Goal: Information Seeking & Learning: Compare options

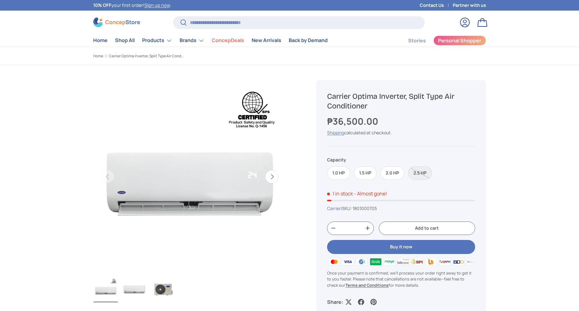
click at [343, 180] on div "Sold out Carrier Optima Inverter, Split Type Air Conditioner ₱36,500.00 Unit pr…" at bounding box center [400, 198] width 169 height 236
click at [339, 175] on label "1.0 HP" at bounding box center [338, 172] width 23 height 13
click at [360, 174] on label "1.5 HP" at bounding box center [365, 172] width 23 height 13
click at [389, 174] on label "2.0 HP" at bounding box center [392, 172] width 24 height 13
click at [419, 179] on label "2.5 HP" at bounding box center [420, 172] width 24 height 13
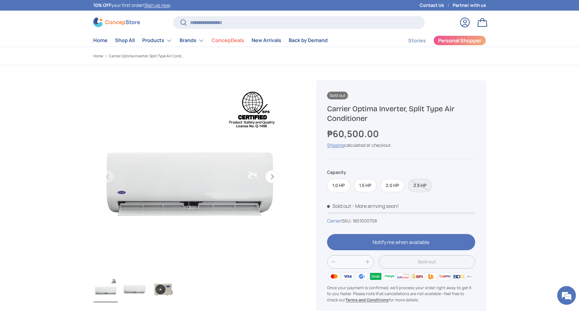
click at [325, 182] on div "Sold out Carrier Optima Inverter, Split Type Air Conditioner ₱60,500.00 Unit pr…" at bounding box center [400, 205] width 169 height 251
click at [341, 186] on label "1.0 HP" at bounding box center [338, 185] width 23 height 13
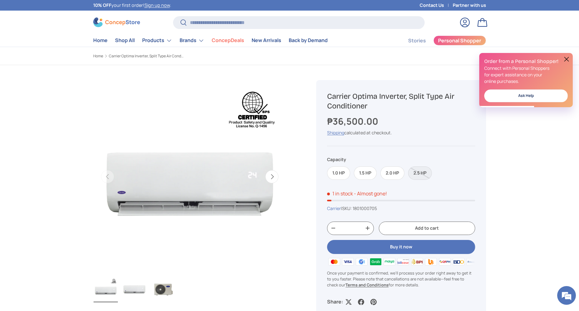
click at [270, 175] on button "Next" at bounding box center [271, 176] width 13 height 13
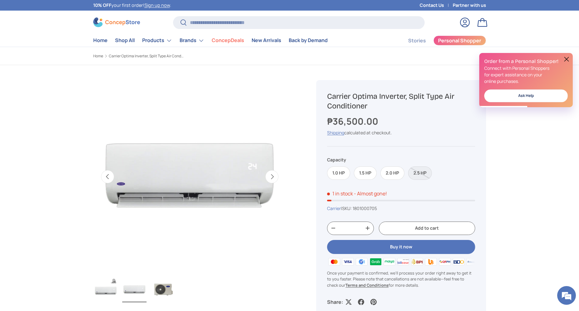
click at [271, 175] on button "Next" at bounding box center [271, 176] width 13 height 13
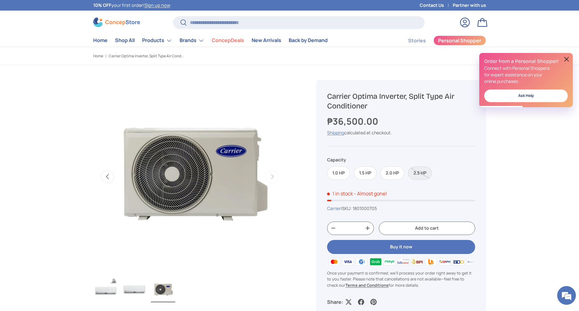
scroll to position [0, 392]
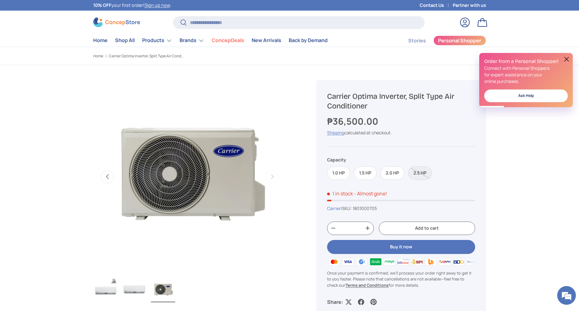
click at [108, 175] on button "Previous" at bounding box center [107, 176] width 13 height 13
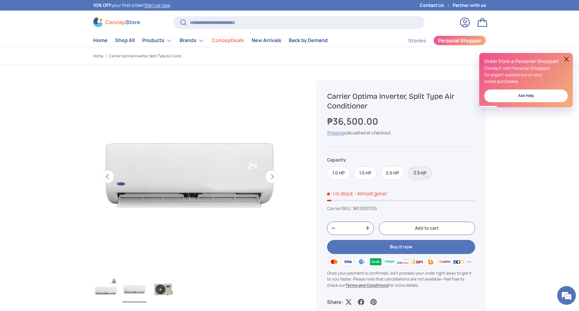
click at [108, 175] on button "Previous" at bounding box center [107, 176] width 13 height 13
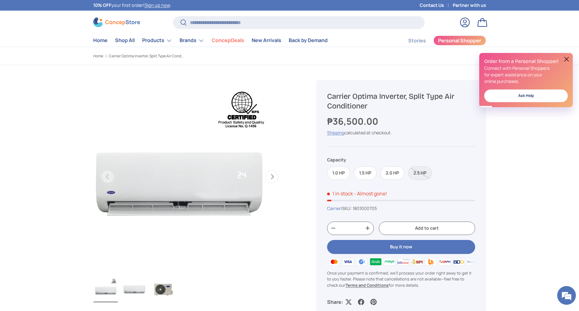
scroll to position [0, 0]
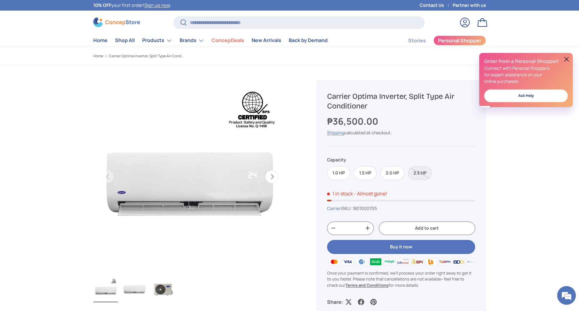
click at [136, 212] on img "Gallery Viewer" at bounding box center [189, 176] width 193 height 193
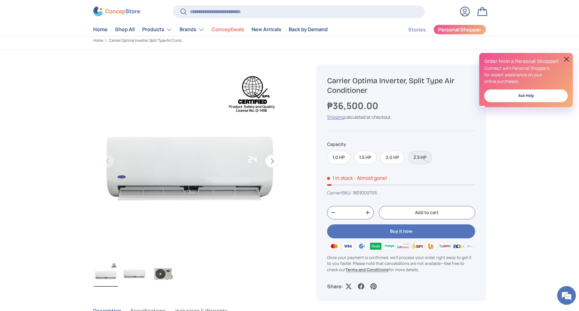
scroll to position [31, 0]
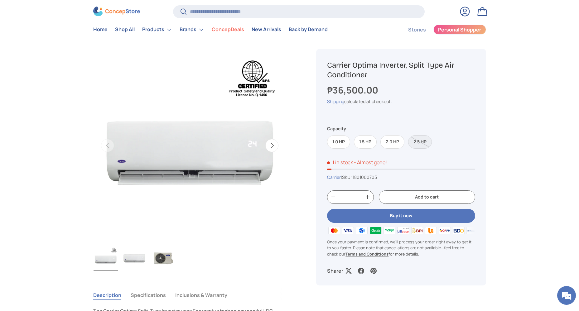
click at [168, 252] on img "Gallery Viewer" at bounding box center [163, 258] width 24 height 25
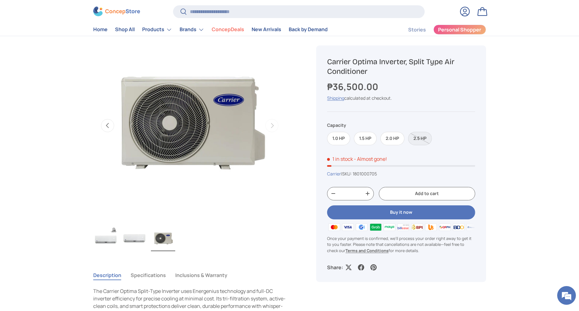
scroll to position [62, 0]
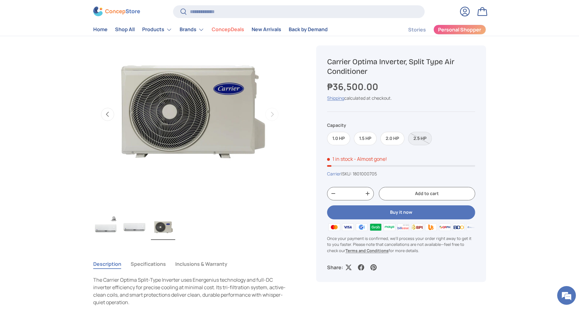
click at [136, 235] on img "Gallery Viewer" at bounding box center [134, 227] width 24 height 25
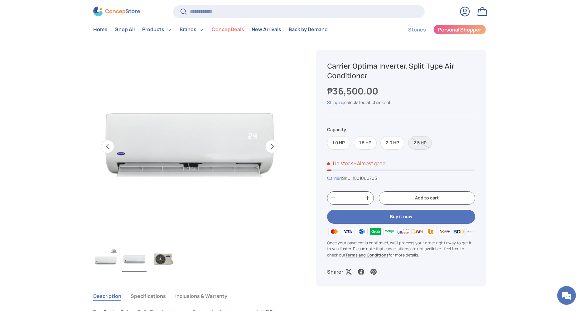
scroll to position [0, 0]
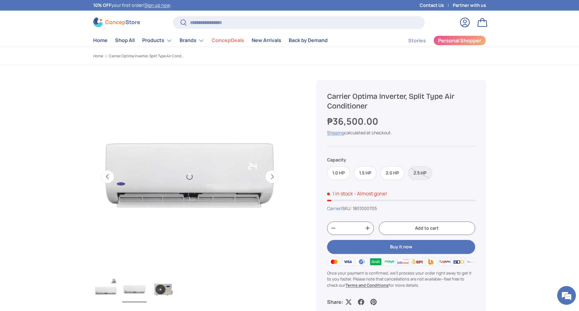
click at [105, 294] on img "Gallery Viewer" at bounding box center [105, 289] width 24 height 25
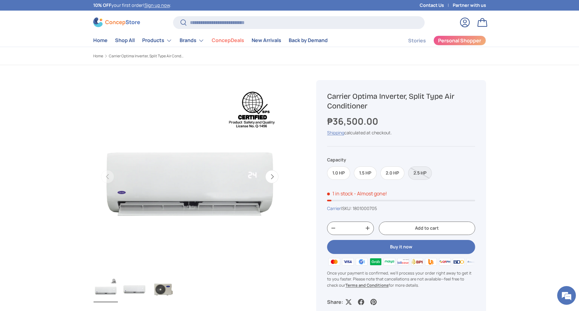
drag, startPoint x: 59, startPoint y: 184, endPoint x: 8, endPoint y: 45, distance: 148.9
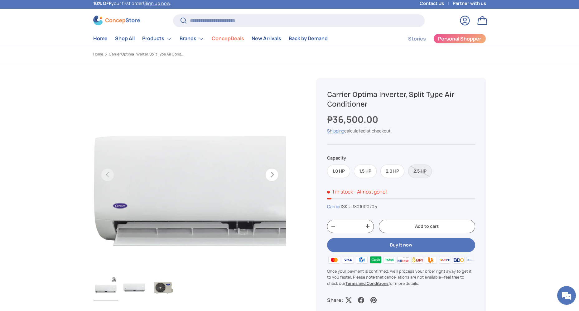
scroll to position [31, 0]
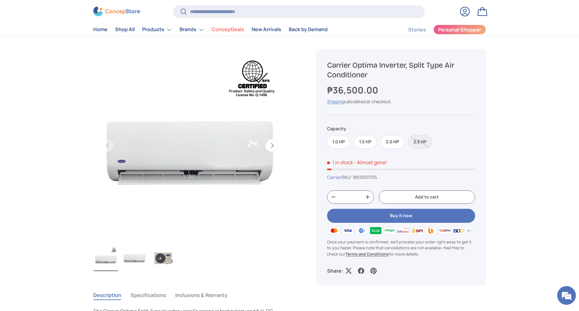
click at [267, 143] on button "Next" at bounding box center [271, 145] width 13 height 13
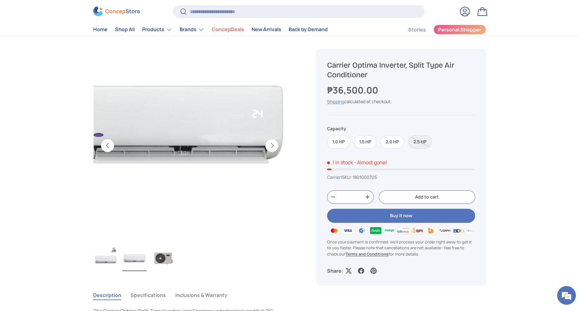
drag, startPoint x: 273, startPoint y: 148, endPoint x: 256, endPoint y: 136, distance: 21.3
click at [274, 148] on button "Next" at bounding box center [271, 145] width 13 height 13
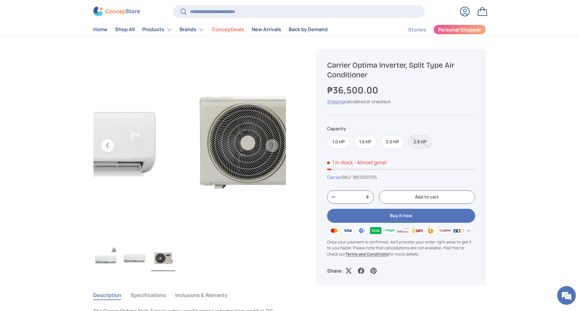
scroll to position [0, 392]
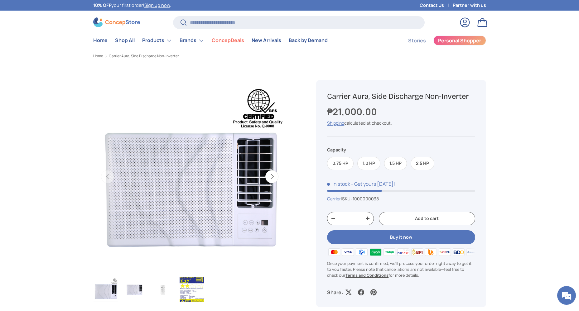
click at [274, 179] on button "Next" at bounding box center [271, 176] width 13 height 13
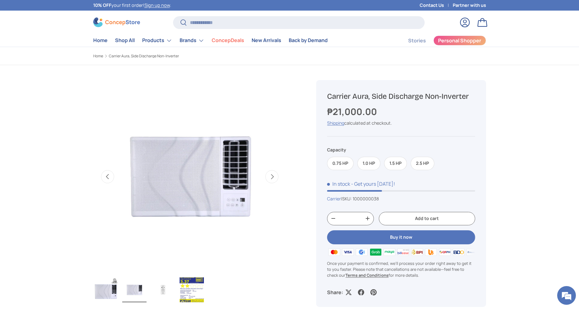
click at [274, 179] on button "Next" at bounding box center [271, 176] width 13 height 13
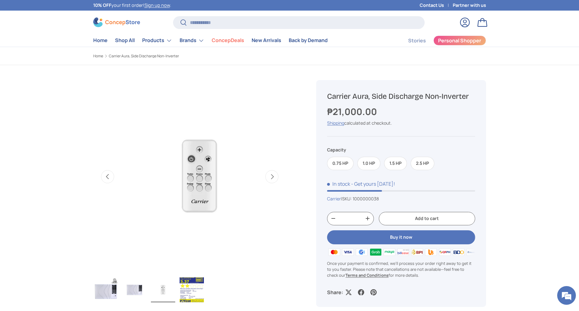
scroll to position [0, 393]
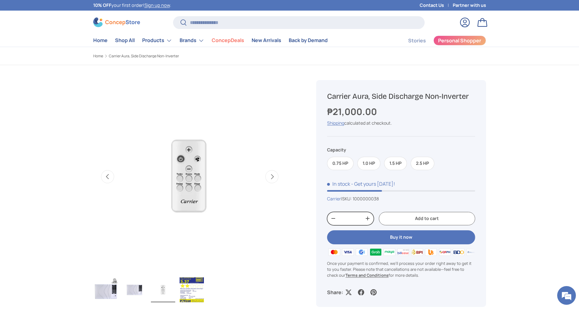
click at [362, 216] on button "+" at bounding box center [367, 218] width 12 height 9
click at [329, 217] on button "-" at bounding box center [333, 218] width 12 height 9
type input "*"
click at [329, 217] on button "-" at bounding box center [333, 218] width 12 height 9
drag, startPoint x: 329, startPoint y: 217, endPoint x: 231, endPoint y: 161, distance: 112.5
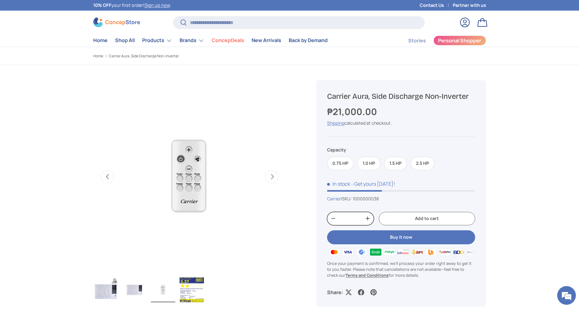
click at [327, 217] on button "-" at bounding box center [333, 218] width 12 height 9
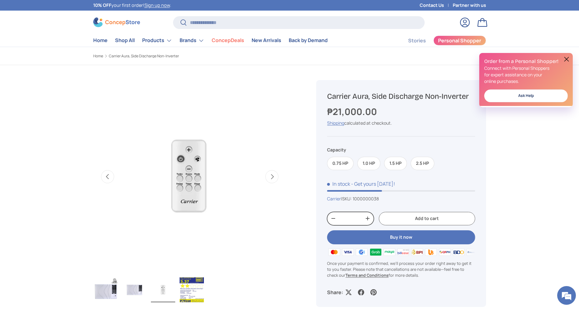
scroll to position [0, 0]
click at [275, 177] on button "Next" at bounding box center [271, 176] width 13 height 13
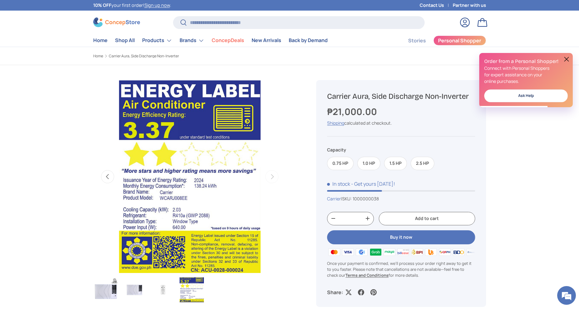
drag, startPoint x: 105, startPoint y: 184, endPoint x: 106, endPoint y: 178, distance: 6.0
click at [105, 183] on button "Previous" at bounding box center [107, 176] width 13 height 13
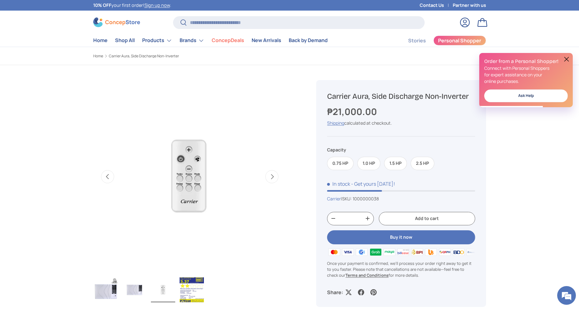
click at [107, 177] on button "Previous" at bounding box center [107, 176] width 13 height 13
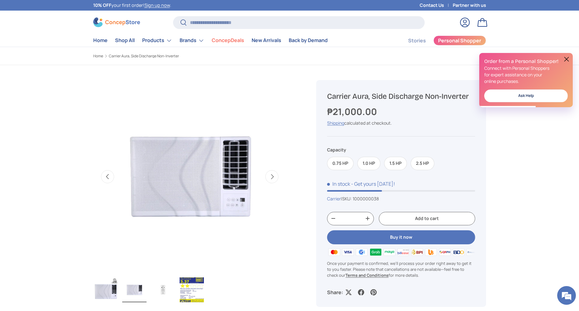
click at [107, 177] on button "Previous" at bounding box center [107, 176] width 13 height 13
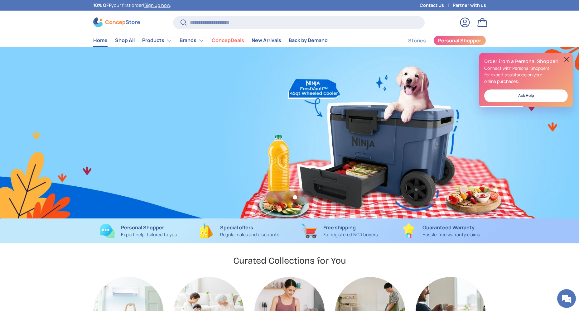
scroll to position [0, 1157]
